Goal: Information Seeking & Learning: Learn about a topic

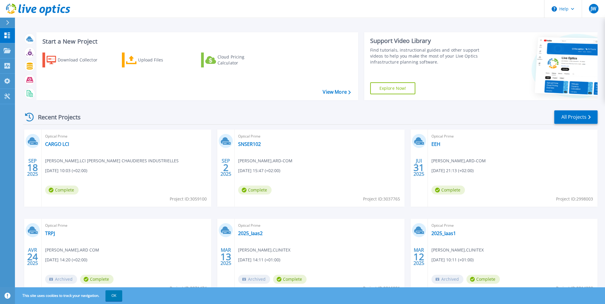
click at [219, 117] on div "Recent Projects All Projects" at bounding box center [310, 117] width 575 height 15
click at [12, 50] on link "Projects Projects" at bounding box center [7, 50] width 15 height 15
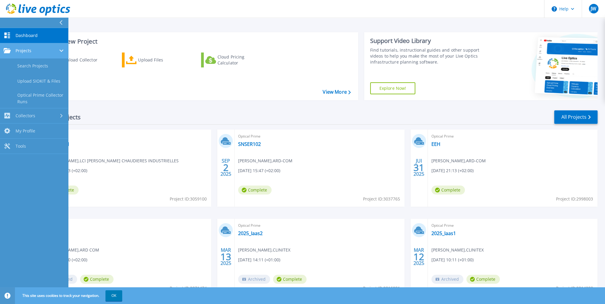
click at [30, 48] on link "Projects Projects" at bounding box center [34, 50] width 68 height 15
click at [40, 42] on link "Dashboard Dashboard" at bounding box center [34, 35] width 68 height 15
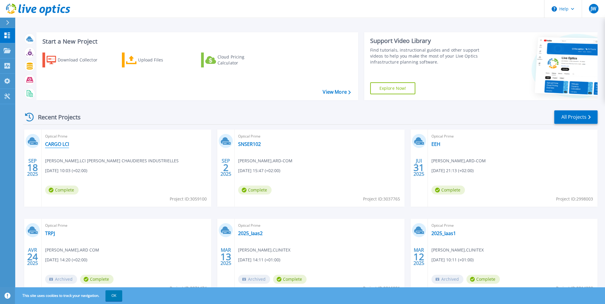
click at [58, 142] on link "CARGO LCI" at bounding box center [57, 144] width 24 height 6
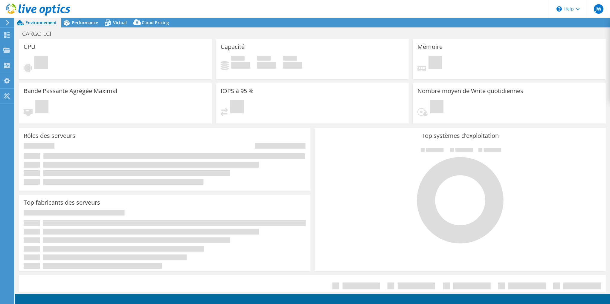
select select "USD"
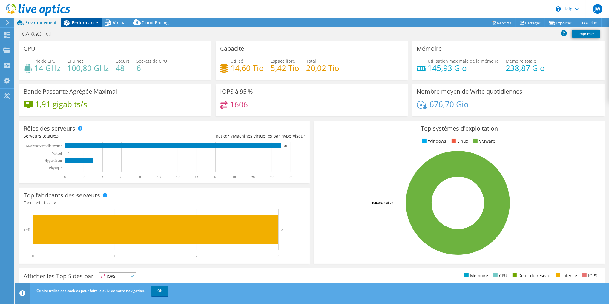
click at [84, 20] on span "Performance" at bounding box center [85, 23] width 26 height 6
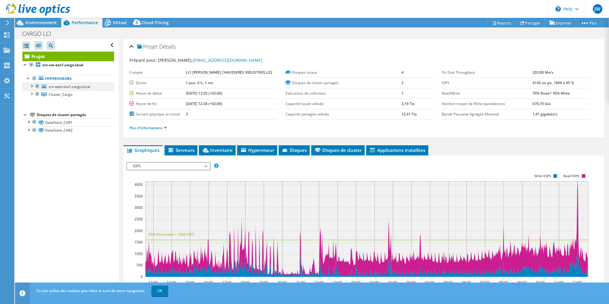
click at [32, 87] on div at bounding box center [31, 86] width 6 height 6
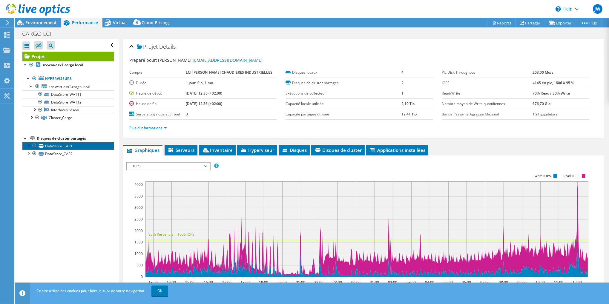
click at [78, 146] on link "DataStore_CAR1" at bounding box center [68, 146] width 92 height 8
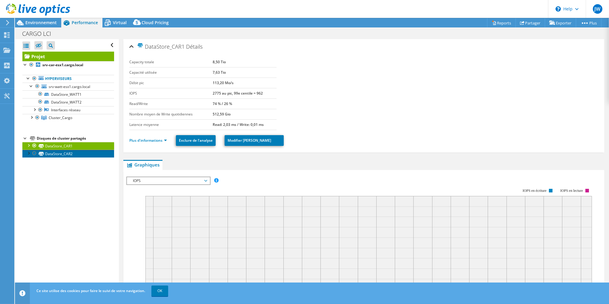
click at [79, 156] on link "DataStore_CAR2" at bounding box center [68, 154] width 92 height 8
click at [82, 147] on link "DataStore_CAR1" at bounding box center [68, 146] width 92 height 8
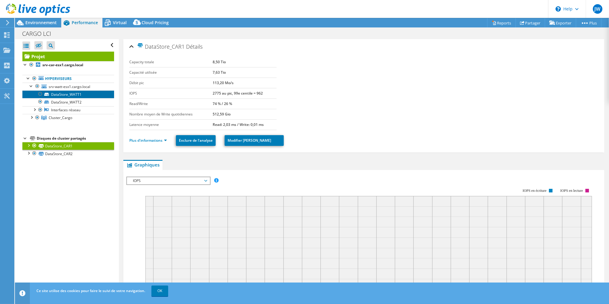
click at [72, 93] on link "DataStore_WATT1" at bounding box center [68, 95] width 92 height 8
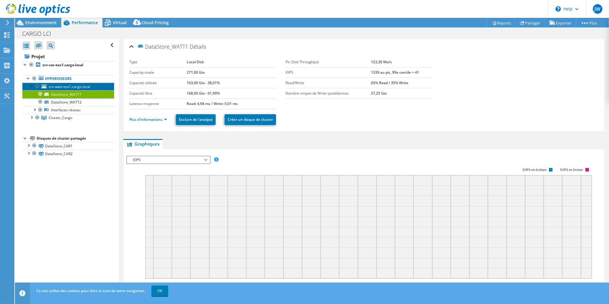
click at [85, 85] on span "srv-watt-esx1.cargo.local" at bounding box center [70, 86] width 42 height 5
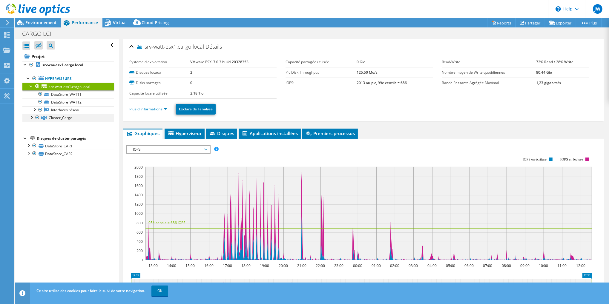
click at [32, 117] on div at bounding box center [31, 117] width 6 height 6
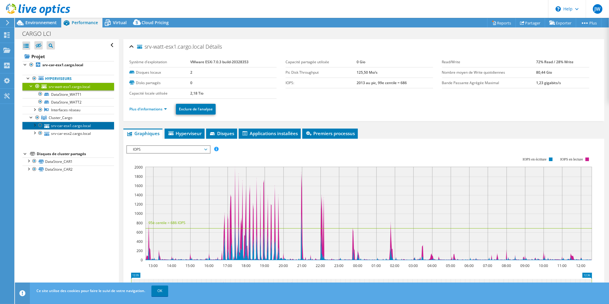
click at [69, 124] on link "srv-car-esx1.cargo.local" at bounding box center [68, 126] width 92 height 8
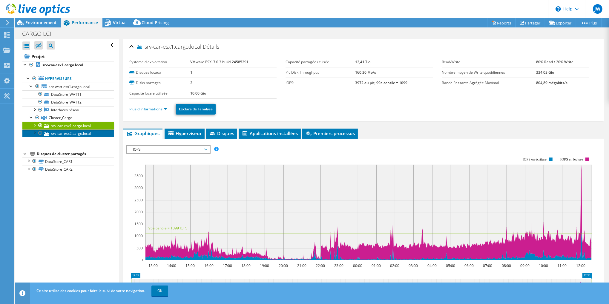
click at [68, 130] on link "srv-car-esx2.cargo.local" at bounding box center [68, 134] width 92 height 8
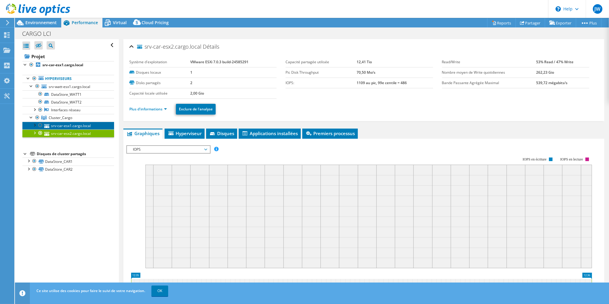
click at [74, 125] on link "srv-car-esx1.cargo.local" at bounding box center [68, 126] width 92 height 8
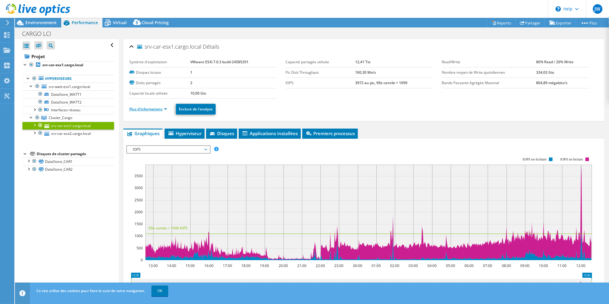
click at [148, 109] on link "Plus d'informations" at bounding box center [148, 109] width 38 height 5
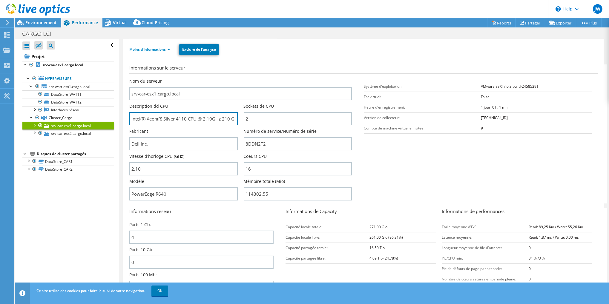
drag, startPoint x: 193, startPoint y: 118, endPoint x: 123, endPoint y: 120, distance: 70.6
click at [123, 120] on div "srv-car-esx1.cargo.local Détails Système d'exploitation VMware ESXi 7.0.3 build…" at bounding box center [364, 290] width 490 height 623
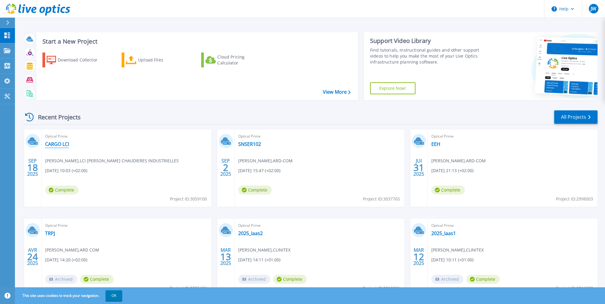
click at [56, 144] on link "CARGO LCI" at bounding box center [57, 144] width 24 height 6
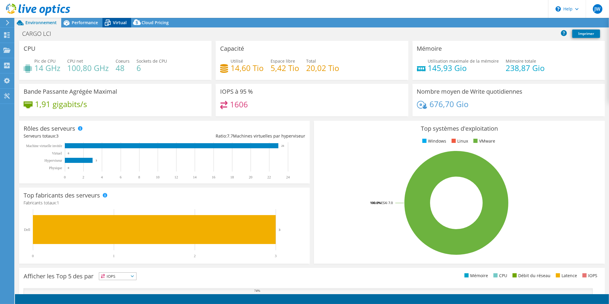
select select "USD"
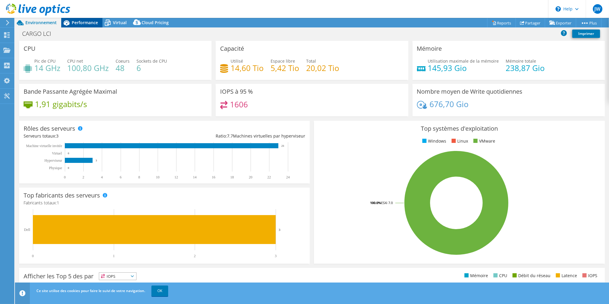
click at [82, 22] on span "Performance" at bounding box center [85, 23] width 26 height 6
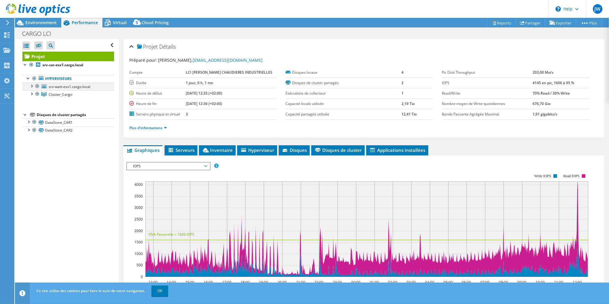
click at [29, 87] on div at bounding box center [31, 86] width 6 height 6
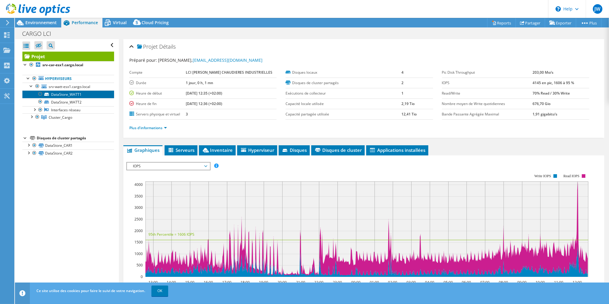
click at [66, 93] on link "DataStore_WATT1" at bounding box center [68, 95] width 92 height 8
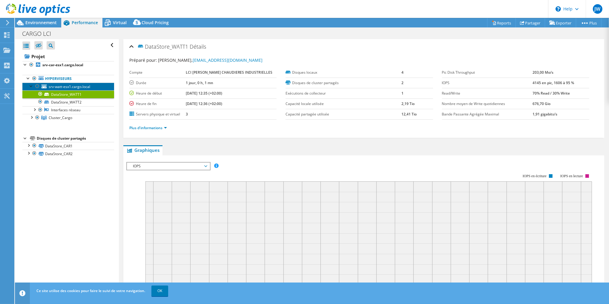
click at [75, 87] on span "srv-watt-esx1.cargo.local" at bounding box center [70, 86] width 42 height 5
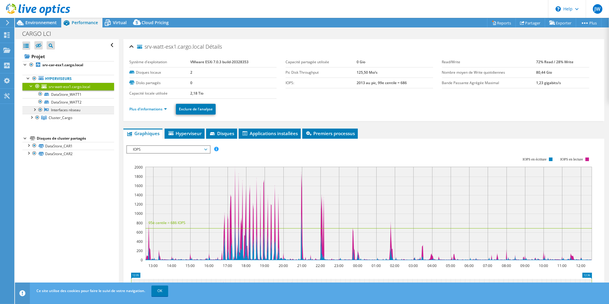
click at [69, 112] on link "Interfaces réseau" at bounding box center [68, 110] width 92 height 8
click at [57, 119] on span "Cluster_Cargo" at bounding box center [61, 117] width 24 height 5
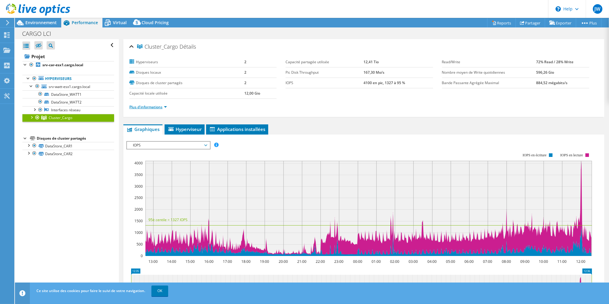
click at [144, 106] on link "Plus d'informations" at bounding box center [148, 107] width 38 height 5
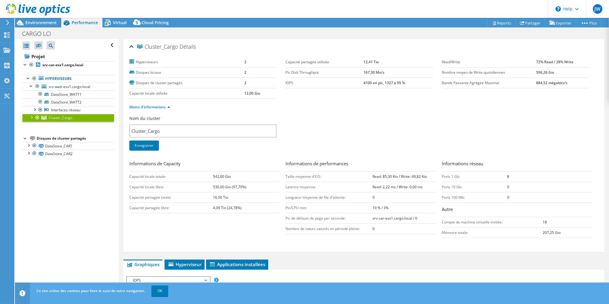
click at [30, 118] on div at bounding box center [31, 117] width 6 height 6
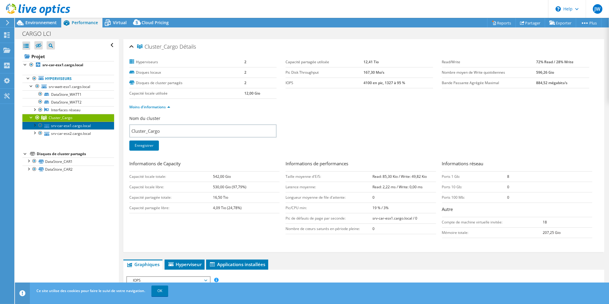
click at [66, 126] on link "srv-car-esx1.cargo.local" at bounding box center [68, 126] width 92 height 8
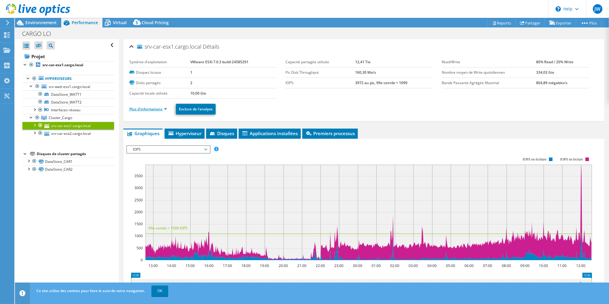
click at [149, 108] on link "Plus d'informations" at bounding box center [148, 109] width 38 height 5
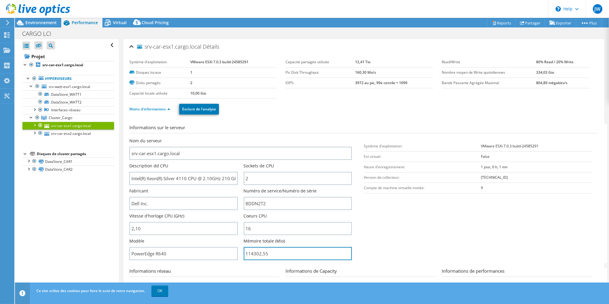
drag, startPoint x: 275, startPoint y: 247, endPoint x: 238, endPoint y: 246, distance: 37.1
click at [238, 138] on div "Nom du serveur srv-car-esx1.cargo.local Description dd CPU Intel(R) Xeon(R) Sil…" at bounding box center [243, 138] width 229 height 0
type input "11430255"
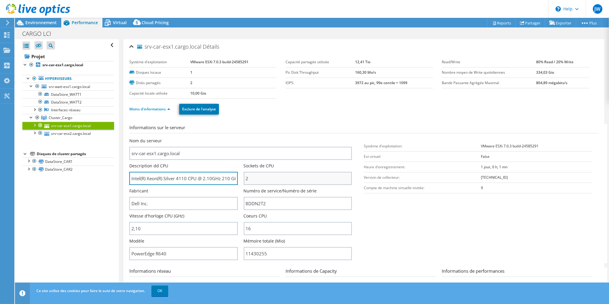
scroll to position [0, 5]
drag, startPoint x: 209, startPoint y: 174, endPoint x: 287, endPoint y: 177, distance: 77.4
click at [287, 138] on div "Nom du serveur srv-car-esx1.cargo.local Description dd CPU Intel(R) Xeon(R) Sil…" at bounding box center [243, 138] width 229 height 0
click at [220, 175] on input "Intel(R) Xeon(R) Silver 4110 CPU @ 2.10GHz 210 GHz" at bounding box center [183, 178] width 108 height 13
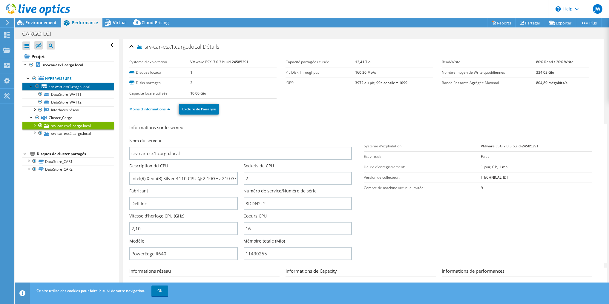
click at [70, 87] on span "srv-watt-esx1.cargo.local" at bounding box center [70, 86] width 42 height 5
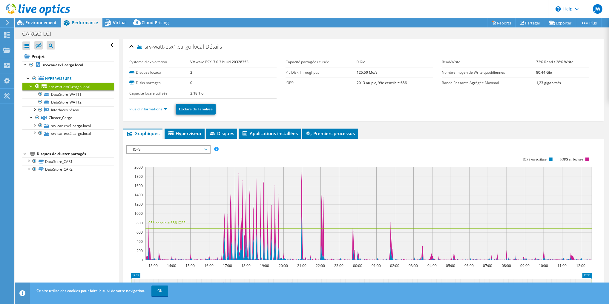
click at [151, 107] on link "Plus d'informations" at bounding box center [148, 109] width 38 height 5
